Goal: Task Accomplishment & Management: Complete application form

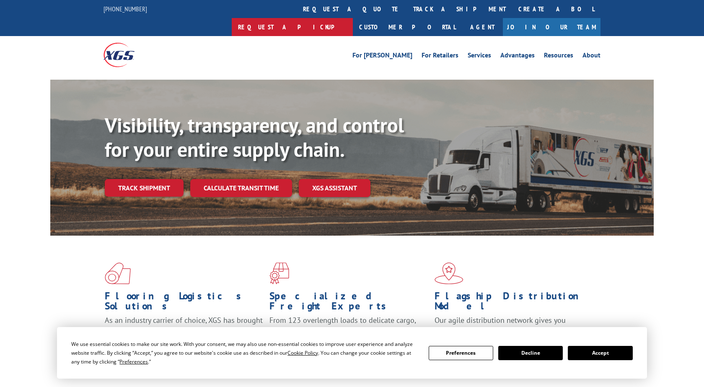
click at [353, 18] on link "Request a pickup" at bounding box center [292, 27] width 121 height 18
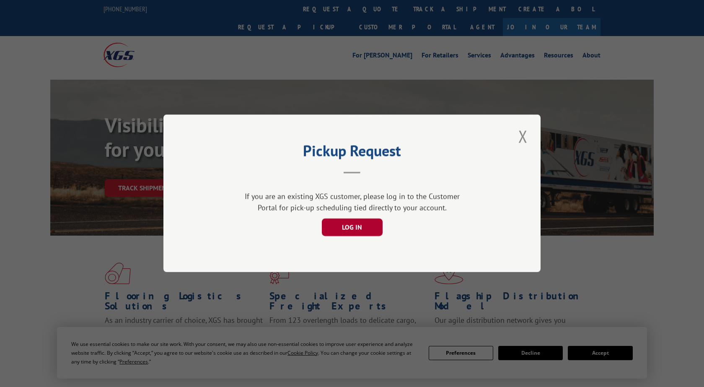
click at [362, 225] on button "LOG IN" at bounding box center [352, 228] width 61 height 18
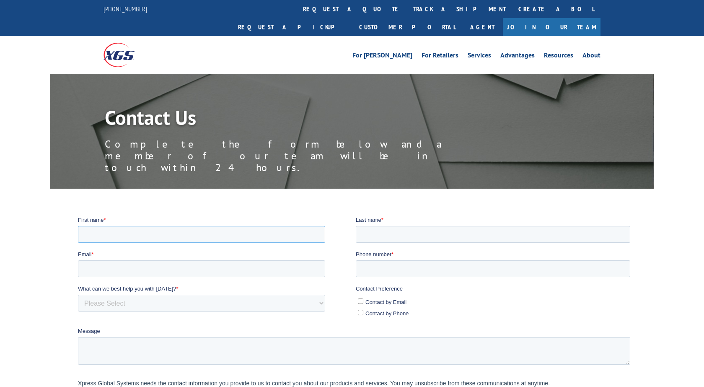
click at [214, 232] on input "First name *" at bounding box center [201, 233] width 247 height 17
click at [218, 170] on div "Contact Us Complete the form below and a member of our team will be in touch wi…" at bounding box center [352, 270] width 704 height 392
click at [117, 234] on input "Ni" at bounding box center [201, 233] width 247 height 17
type input "Nikki"
type input "1041613@store.lowes.com"
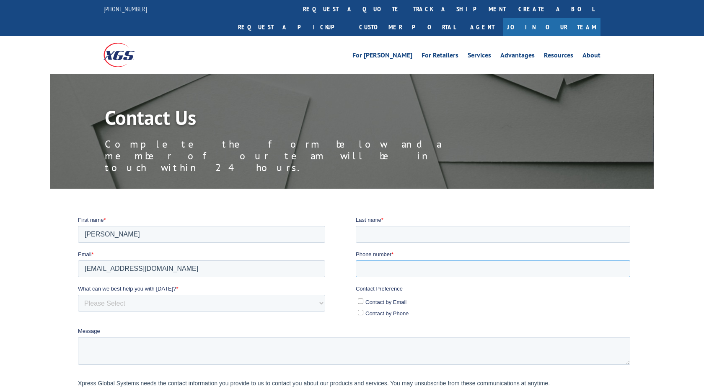
type input "+15617953808"
click at [383, 235] on input "Last name *" at bounding box center [493, 233] width 274 height 17
type input "Primicerio"
click at [359, 299] on input "Contact by Email" at bounding box center [360, 300] width 5 height 5
checkbox input "true"
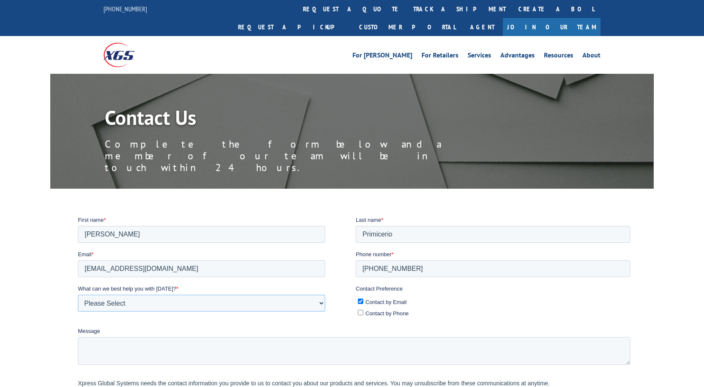
click at [78, 294] on select "Please Select Quoting, Opening New Account, or New Business Opportunity Shipmen…" at bounding box center [201, 302] width 247 height 17
select select "Other"
click option "Other - Please specify in message below" at bounding box center [78, 215] width 0 height 0
click at [163, 362] on textarea "Message" at bounding box center [354, 350] width 552 height 28
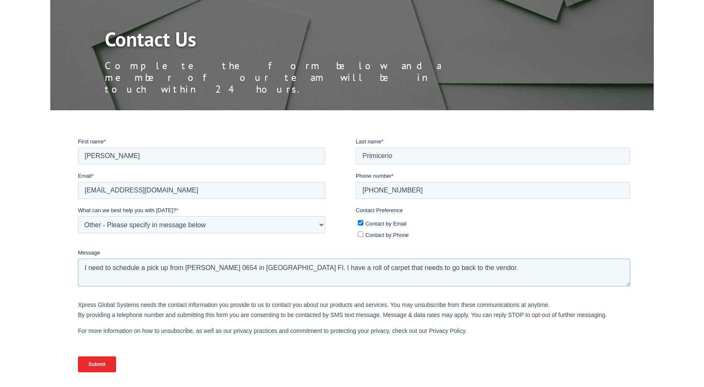
scroll to position [96, 0]
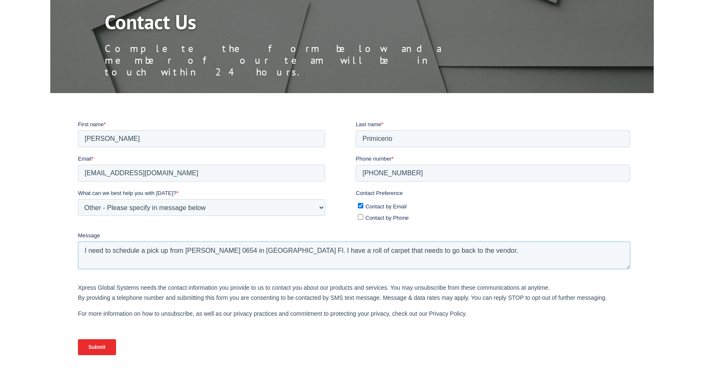
type textarea "I need to schedule a pick up from Lowe's 0654 in Royal Palm Beach Fl. I have a …"
click at [101, 345] on input "Submit" at bounding box center [97, 346] width 38 height 16
